Goal: Participate in discussion: Engage in conversation with other users on a specific topic

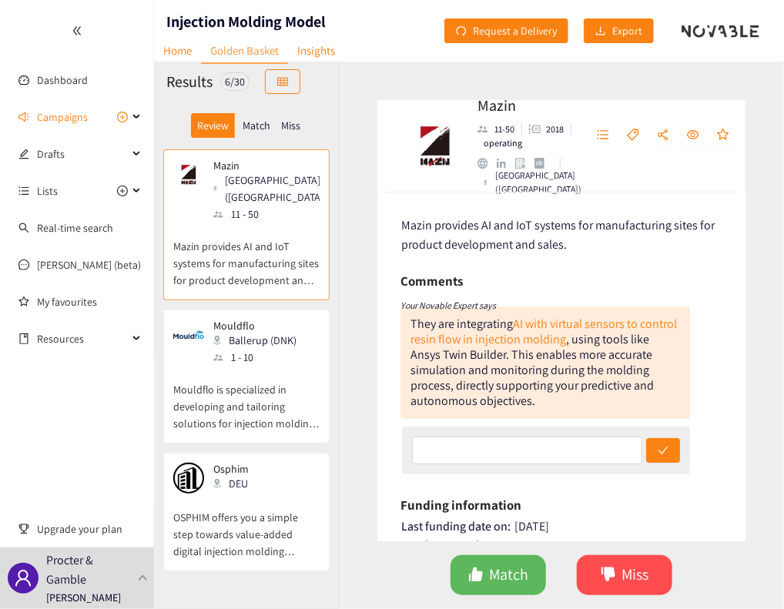
scroll to position [22, 0]
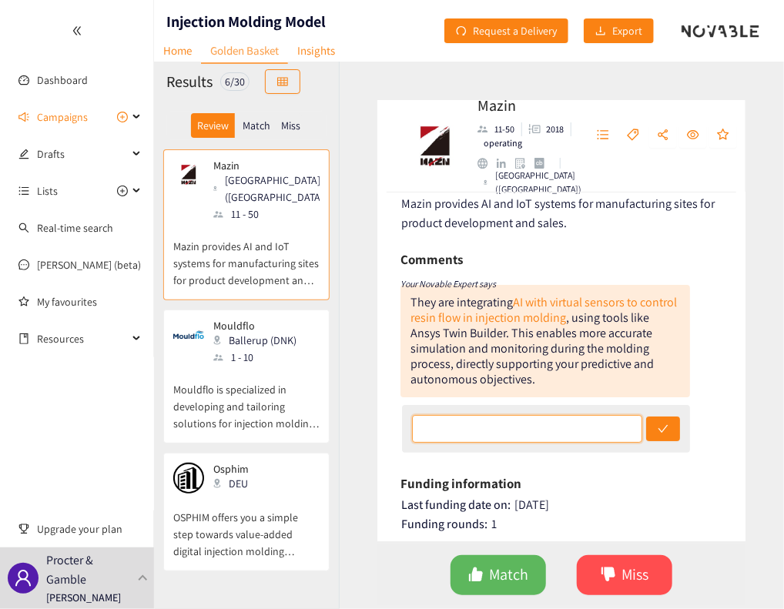
click at [468, 428] on input "text" at bounding box center [527, 429] width 231 height 28
click at [440, 370] on div "They are integrating AI with virtual sensors to control resin flow in injection…" at bounding box center [544, 341] width 289 height 112
click at [483, 430] on input "text" at bounding box center [527, 429] width 231 height 28
type input "Looks like a good solution, however not sure about global reach of company."
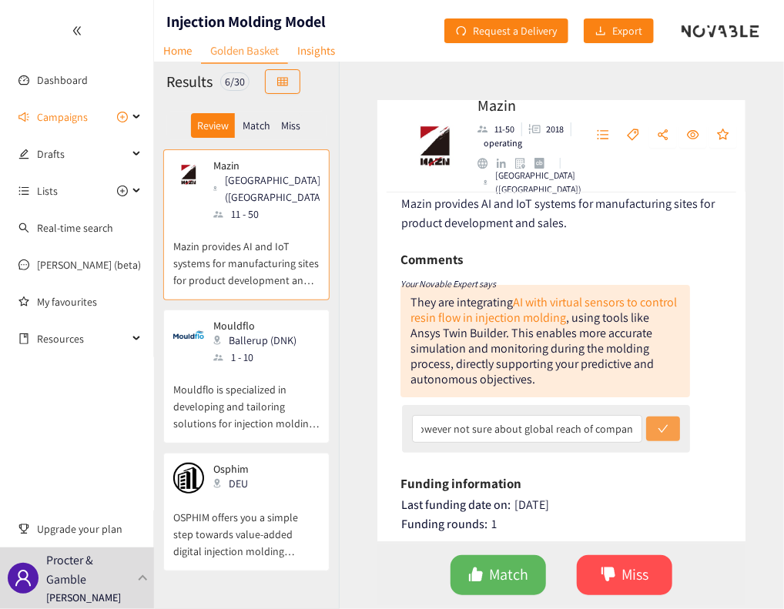
click at [660, 428] on icon "check" at bounding box center [662, 428] width 11 height 11
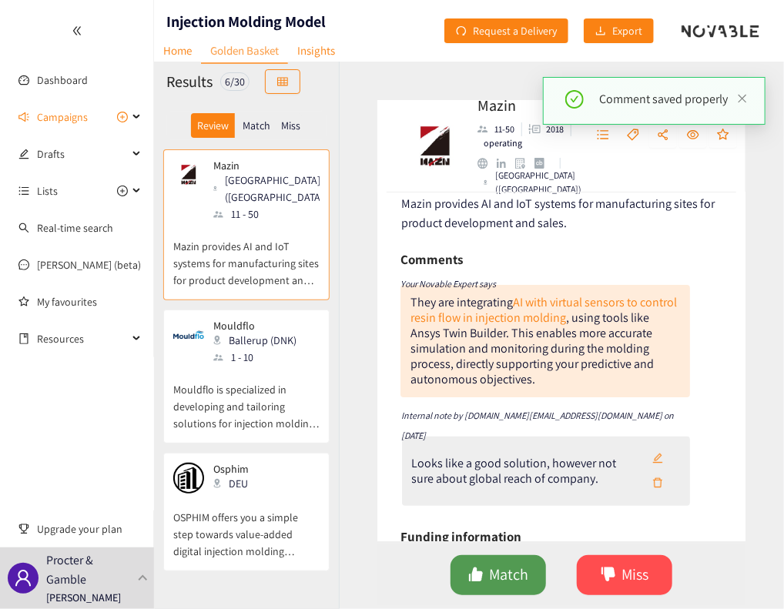
click at [505, 579] on span "Match" at bounding box center [509, 575] width 39 height 24
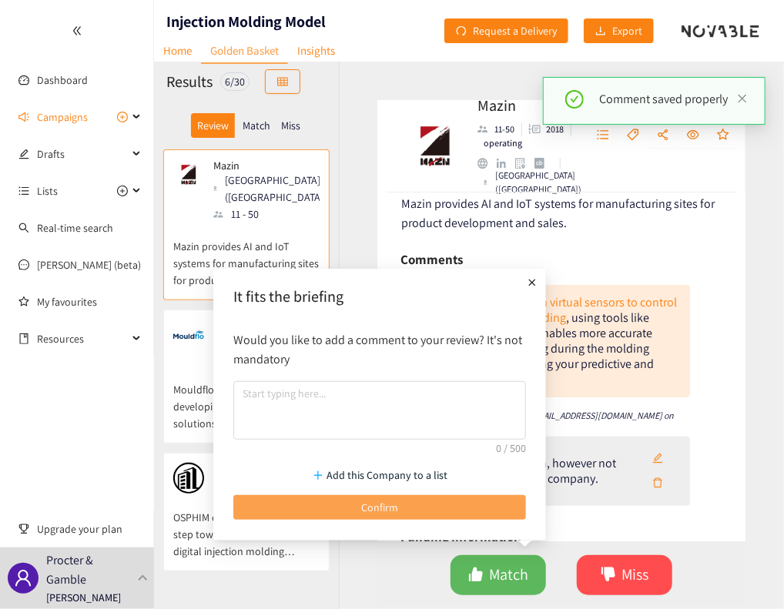
click at [397, 514] on button "Confirm" at bounding box center [379, 507] width 293 height 25
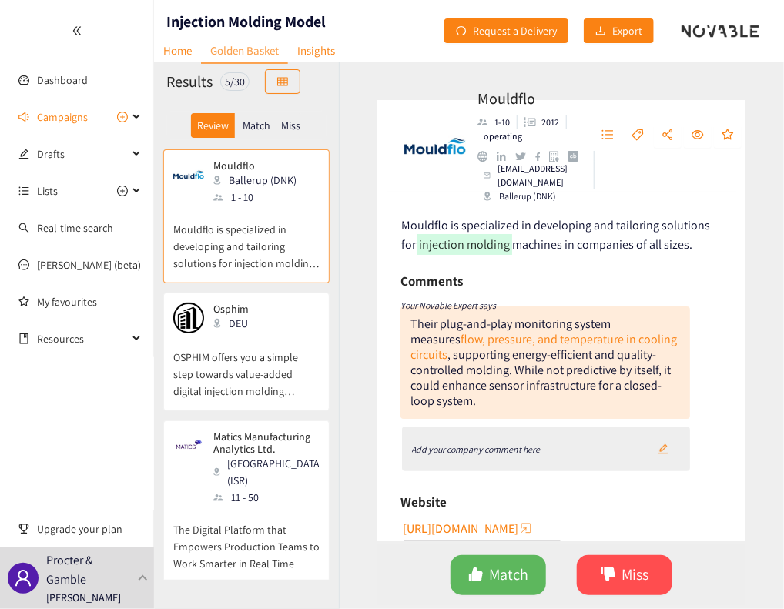
click at [502, 448] on icon "Add your company comment here" at bounding box center [476, 449] width 129 height 12
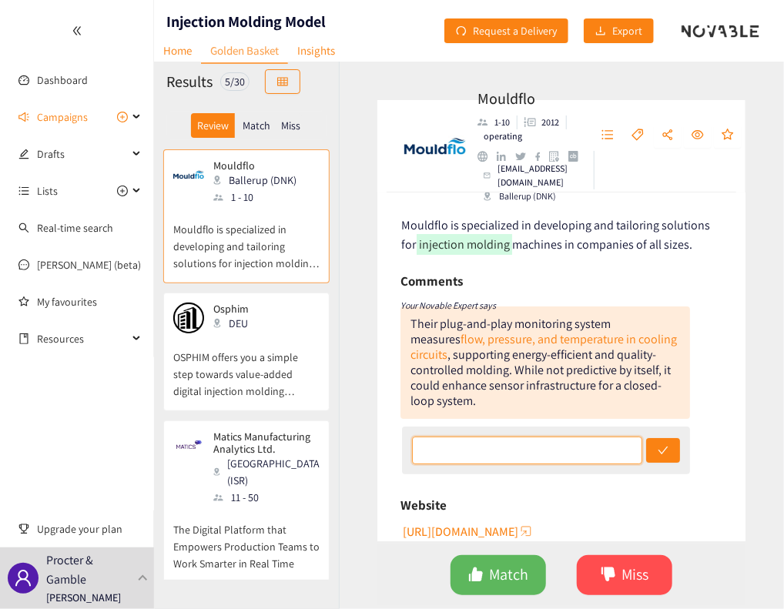
click at [476, 449] on input "text" at bounding box center [527, 450] width 231 height 28
type input "We already use."
click at [657, 453] on icon "check" at bounding box center [662, 450] width 11 height 11
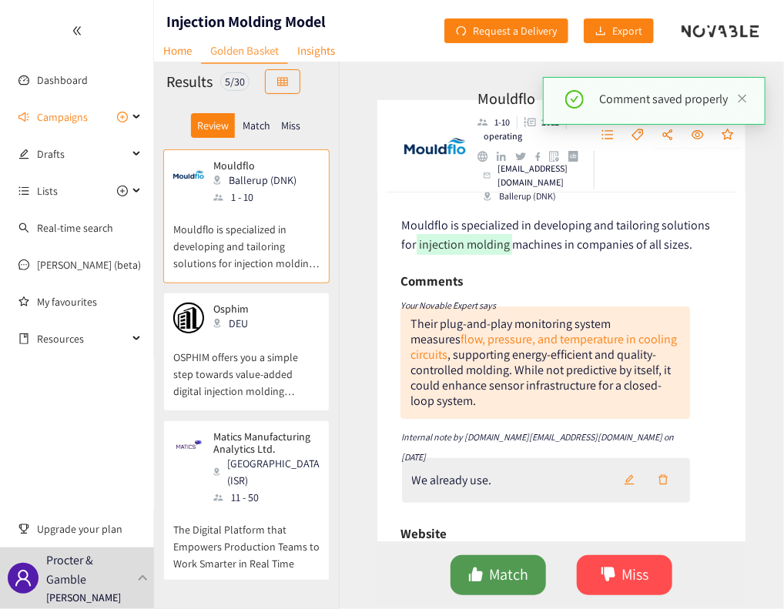
click at [491, 576] on span "Match" at bounding box center [509, 575] width 39 height 24
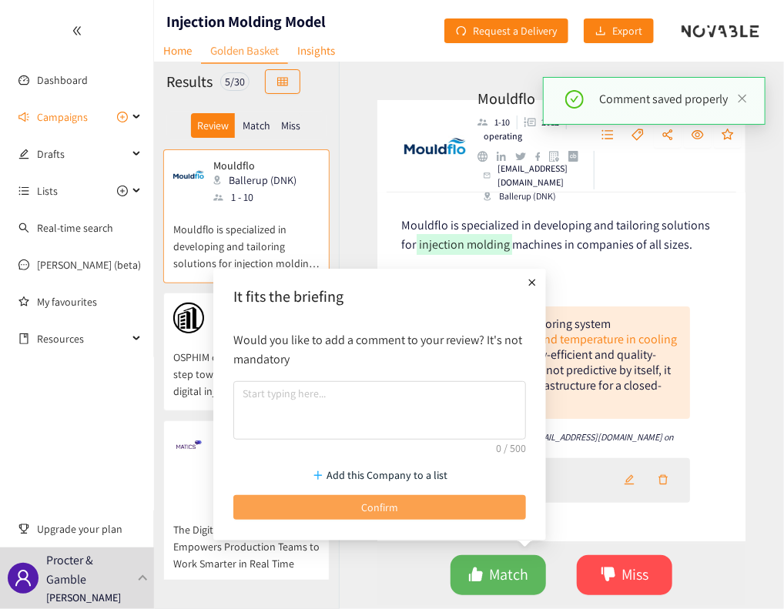
click at [366, 506] on span "Confirm" at bounding box center [379, 507] width 37 height 17
